Goal: Use online tool/utility: Utilize a website feature to perform a specific function

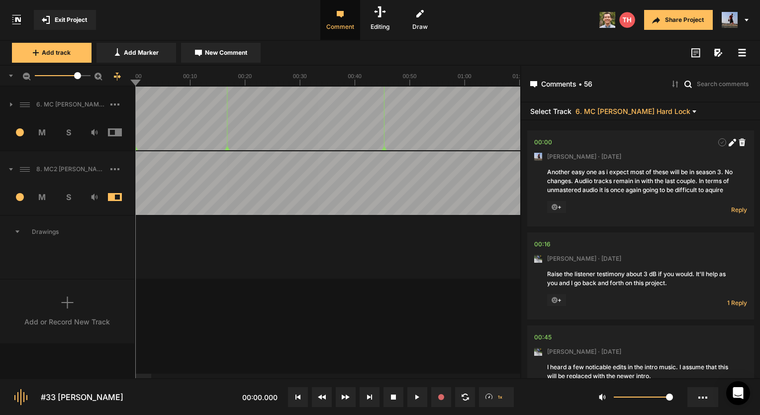
click at [355, 76] on text "00:40" at bounding box center [355, 76] width 14 height 6
click at [59, 199] on span "S" at bounding box center [68, 197] width 26 height 12
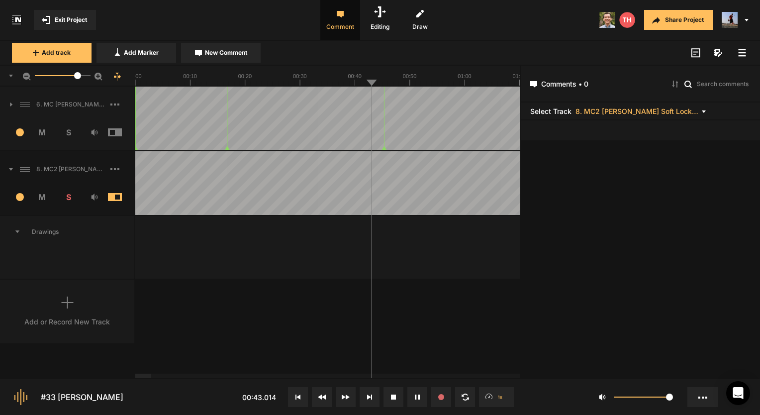
click at [346, 397] on icon at bounding box center [348, 397] width 4 height 5
drag, startPoint x: 347, startPoint y: 318, endPoint x: 334, endPoint y: 314, distance: 13.1
click at [334, 314] on div "6. MC [PERSON_NAME] Hard Lock 1 M S Comments 00:00 [PERSON_NAME] · [DATE] Anoth…" at bounding box center [260, 233] width 520 height 292
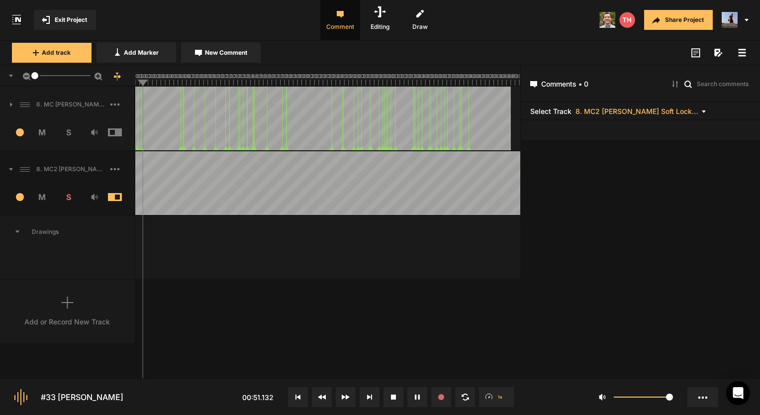
drag, startPoint x: 76, startPoint y: 75, endPoint x: 9, endPoint y: 80, distance: 66.9
click at [9, 80] on div "1" at bounding box center [67, 76] width 135 height 21
click at [314, 79] on text "21:30" at bounding box center [319, 76] width 14 height 6
click at [337, 79] on rect at bounding box center [327, 76] width 385 height 20
click at [356, 79] on rect at bounding box center [327, 76] width 385 height 20
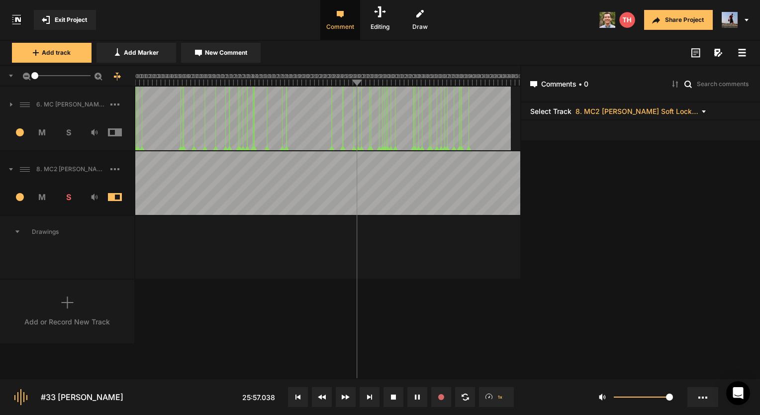
click at [377, 80] on rect at bounding box center [327, 76] width 385 height 20
click at [372, 82] on line at bounding box center [372, 84] width 0 height 4
click at [366, 80] on line at bounding box center [366, 83] width 0 height 6
click at [362, 82] on line at bounding box center [362, 83] width 0 height 6
click at [418, 397] on icon at bounding box center [418, 397] width 1 height 5
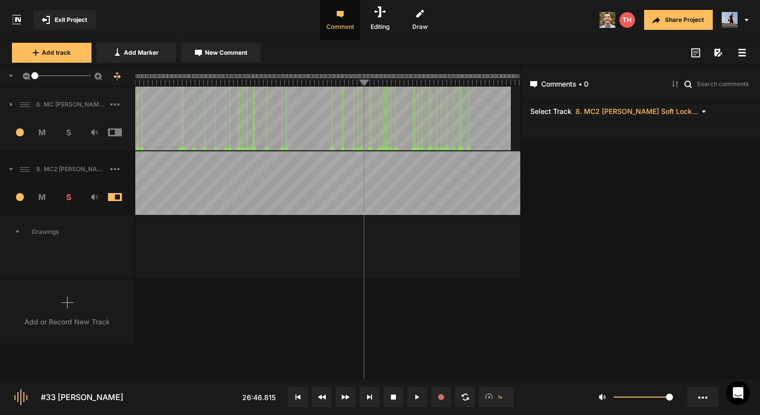
click at [415, 398] on icon at bounding box center [417, 397] width 4 height 5
